Goal: Check status: Check status

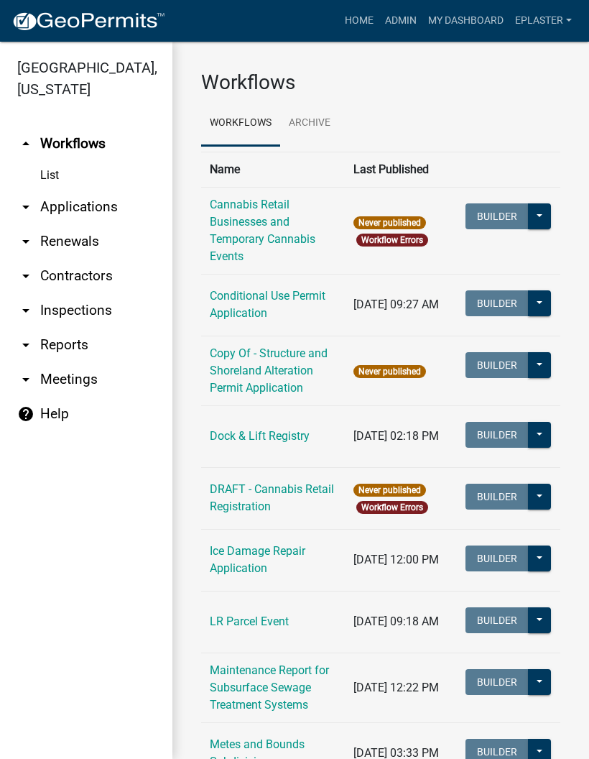
click at [97, 213] on link "arrow_drop_down Applications" at bounding box center [86, 207] width 172 height 34
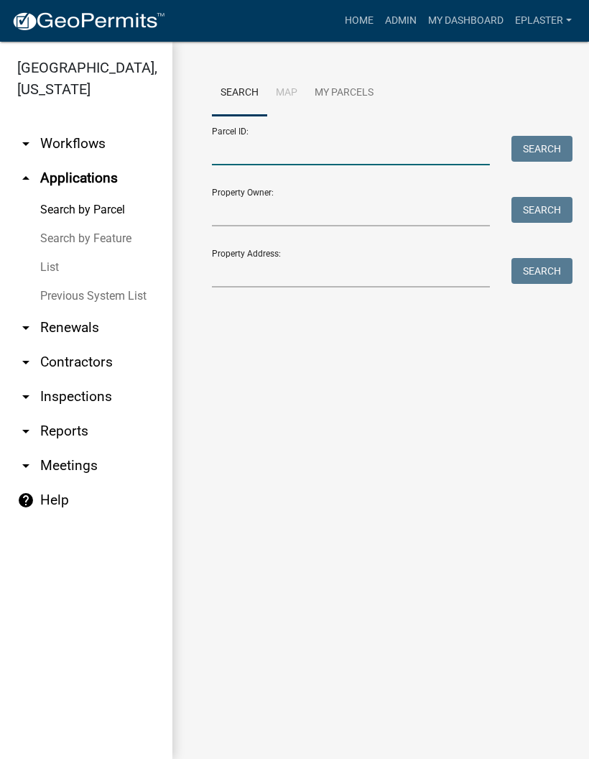
click at [358, 162] on input "Parcel ID:" at bounding box center [351, 150] width 278 height 29
click at [314, 154] on input "Parcel ID:" at bounding box center [351, 150] width 278 height 29
paste input "38000990866000"
type input "38000990866000"
click at [555, 153] on button "Search" at bounding box center [542, 149] width 61 height 26
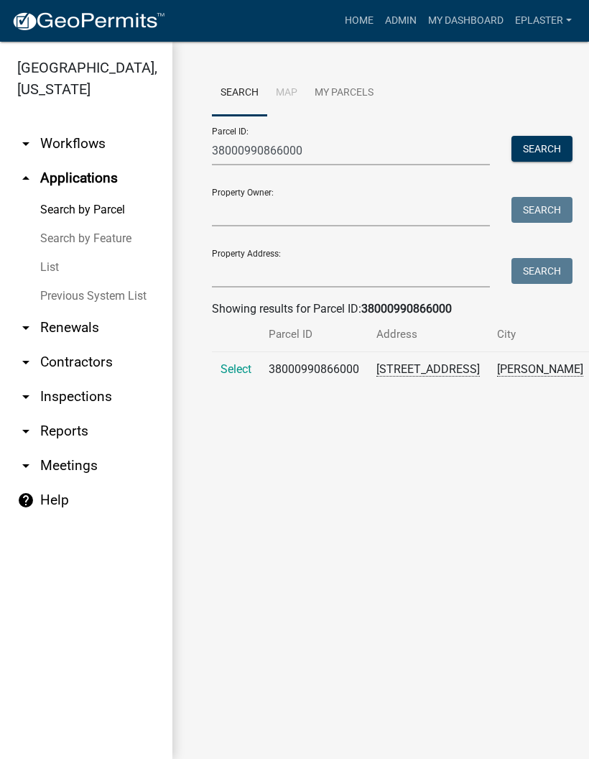
click at [237, 376] on span "Select" at bounding box center [236, 369] width 31 height 14
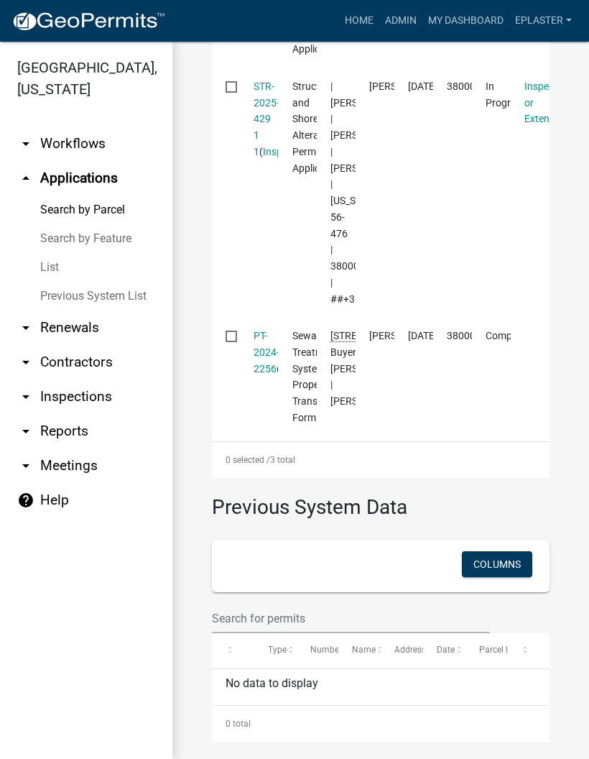
scroll to position [660, 0]
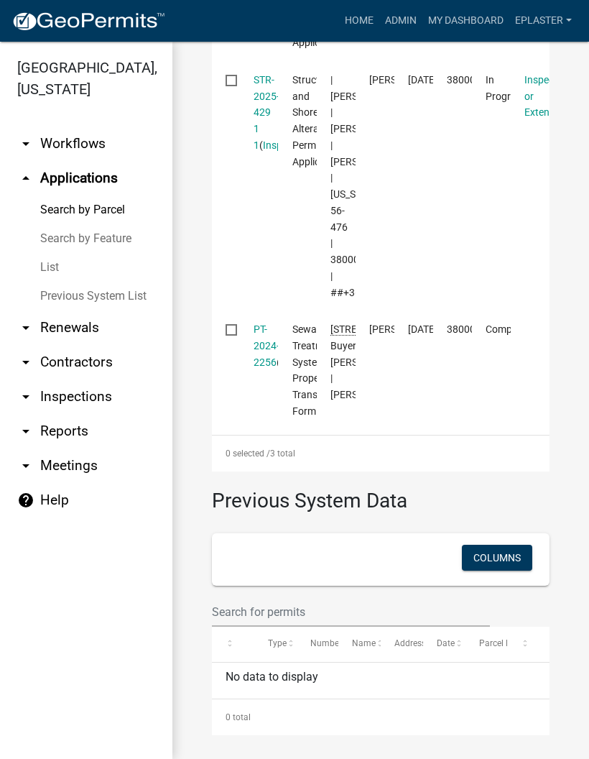
click at [262, 121] on link "STR-2025-429 1 1" at bounding box center [267, 112] width 26 height 77
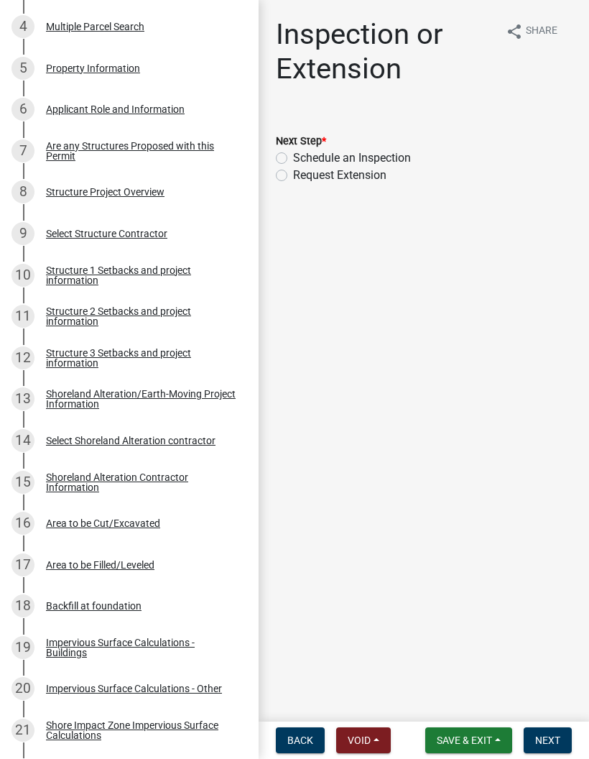
scroll to position [416, 0]
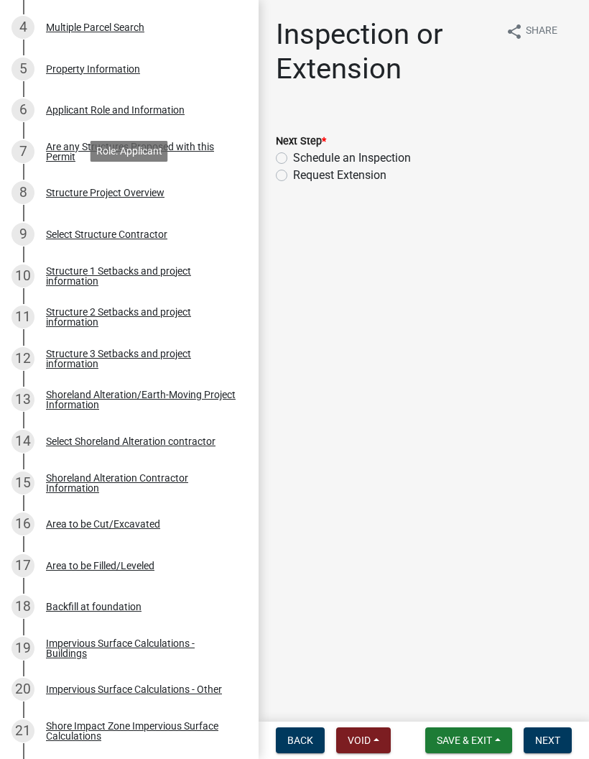
click at [200, 186] on div "8 Structure Project Overview" at bounding box center [123, 192] width 224 height 23
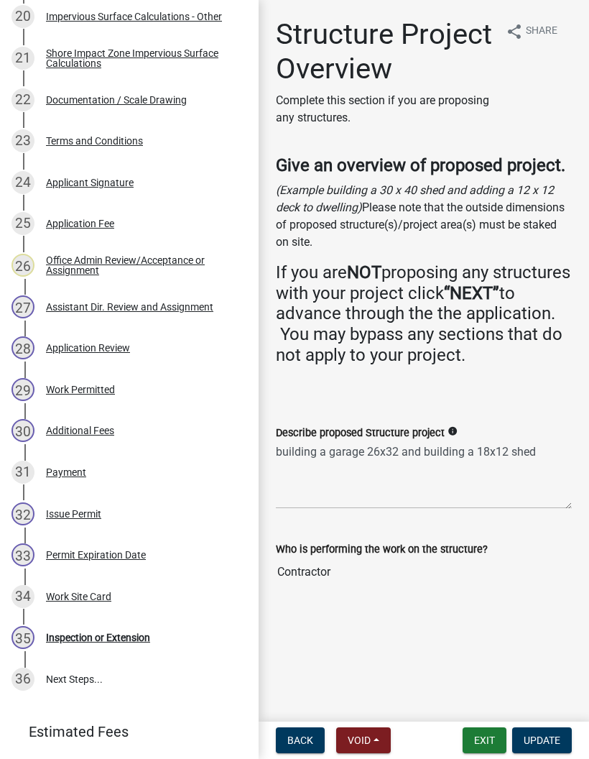
scroll to position [1084, 0]
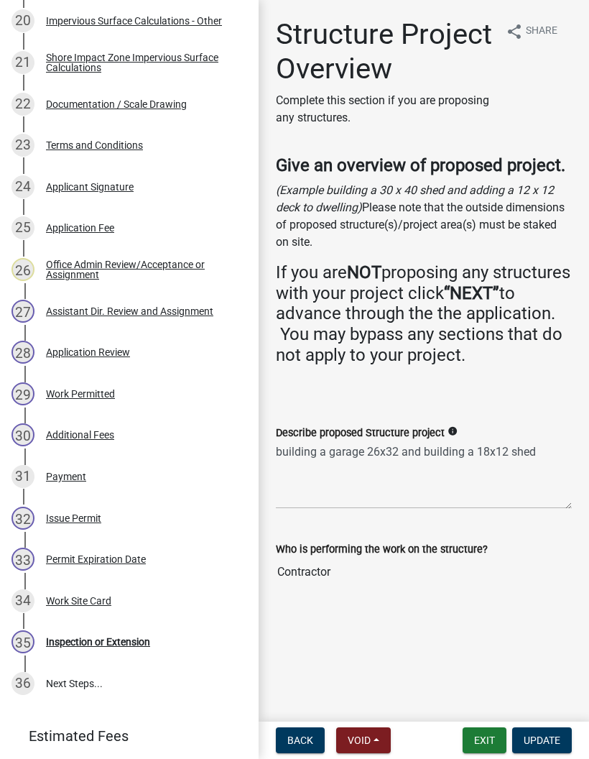
click at [198, 96] on div "22 Documentation / Scale Drawing" at bounding box center [123, 104] width 224 height 23
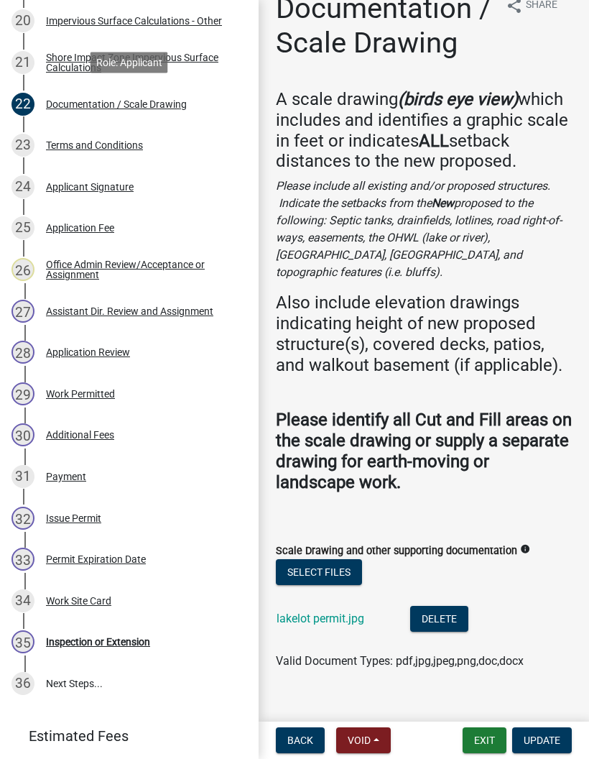
scroll to position [24, 0]
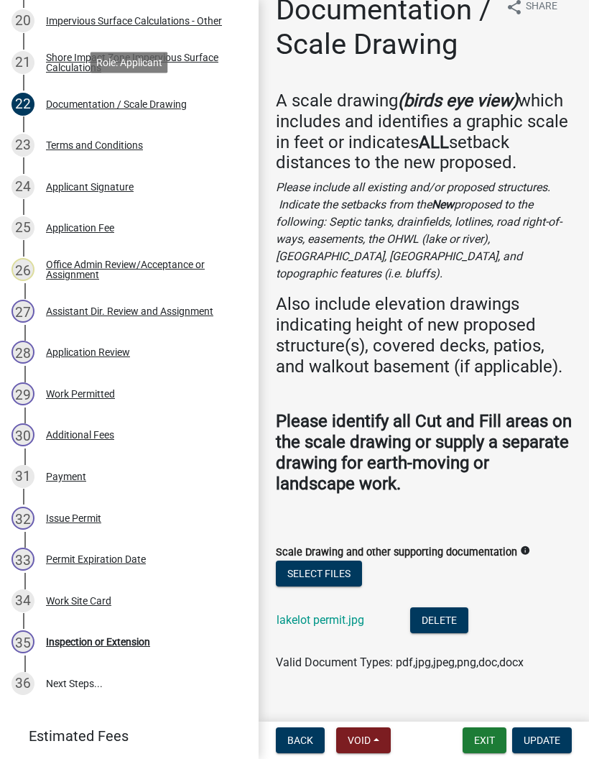
click at [347, 613] on link "lakelot permit.jpg" at bounding box center [321, 620] width 88 height 14
